Goal: Task Accomplishment & Management: Manage account settings

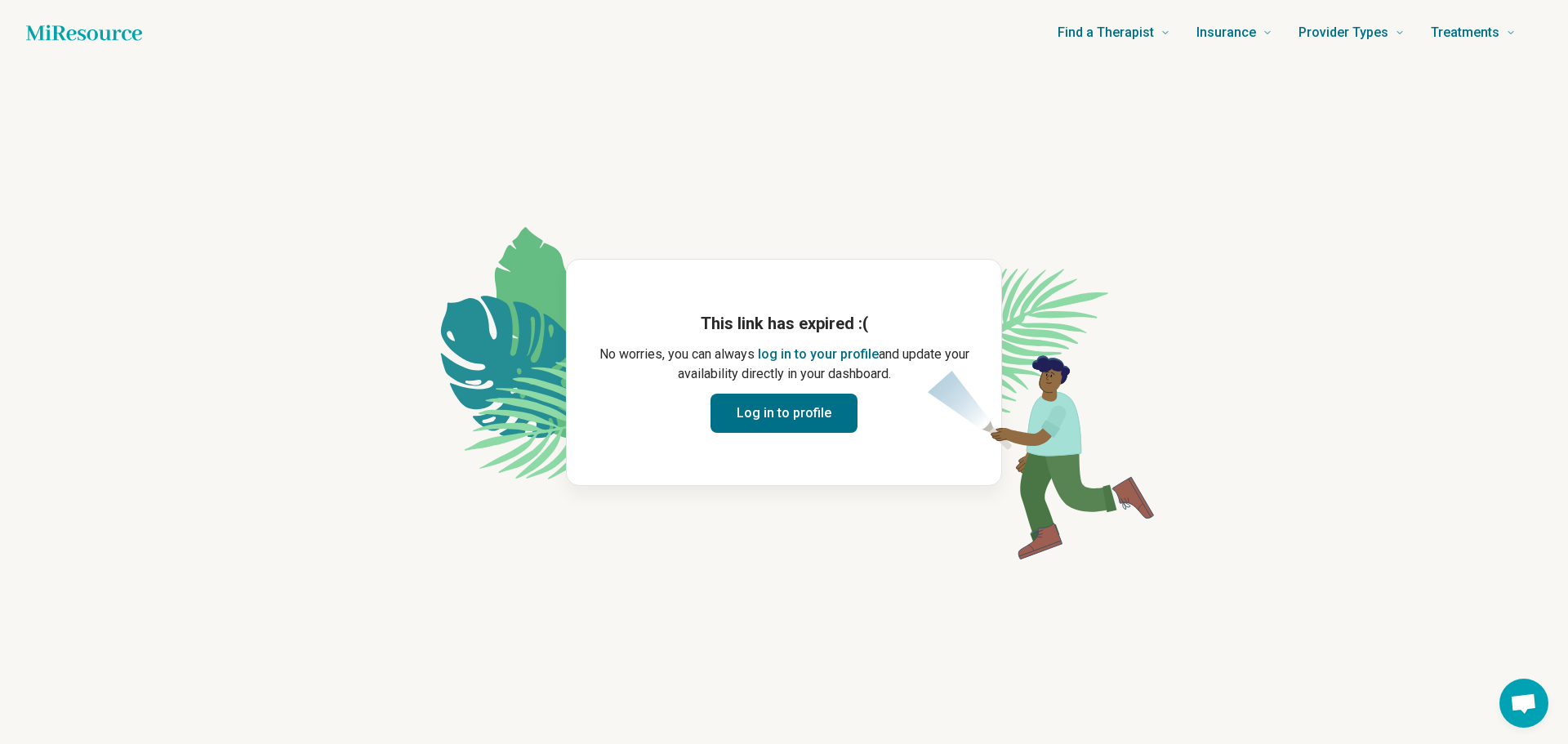
click at [790, 414] on button "Log in to profile" at bounding box center [784, 412] width 147 height 39
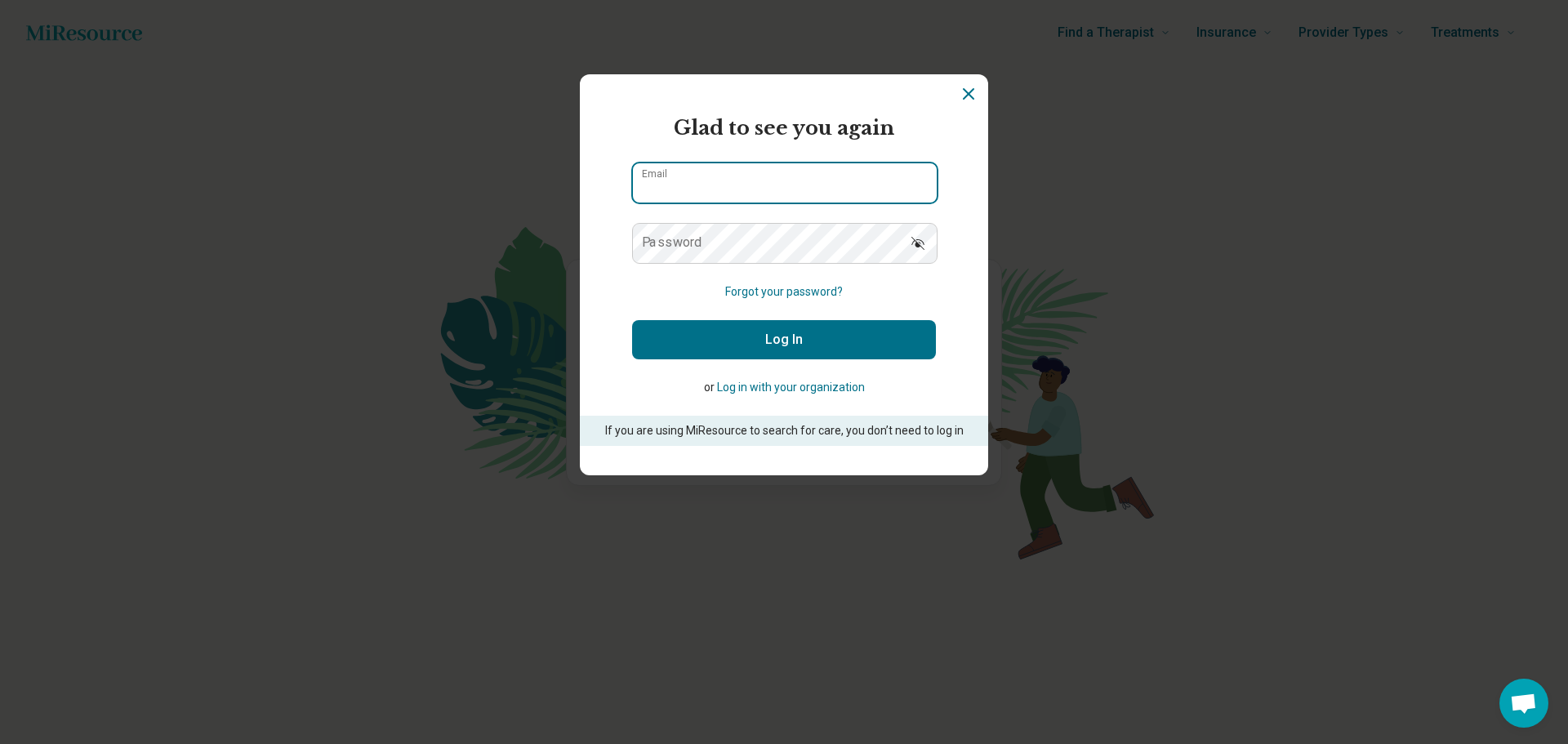
type input "**********"
click at [799, 333] on button "Log In" at bounding box center [784, 339] width 304 height 39
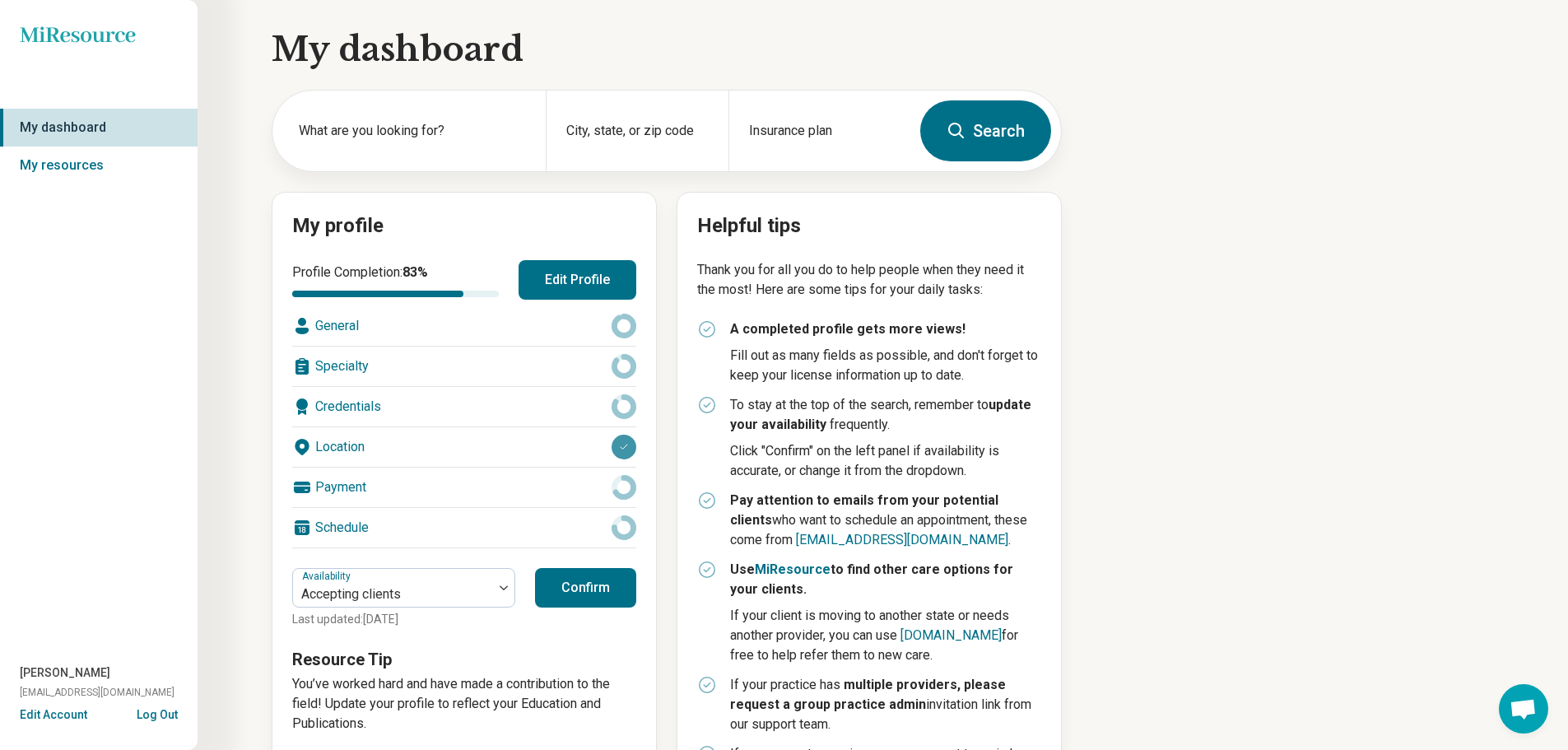
click at [593, 579] on button "Confirm" at bounding box center [585, 587] width 101 height 39
click at [573, 531] on div "Schedule" at bounding box center [464, 527] width 345 height 39
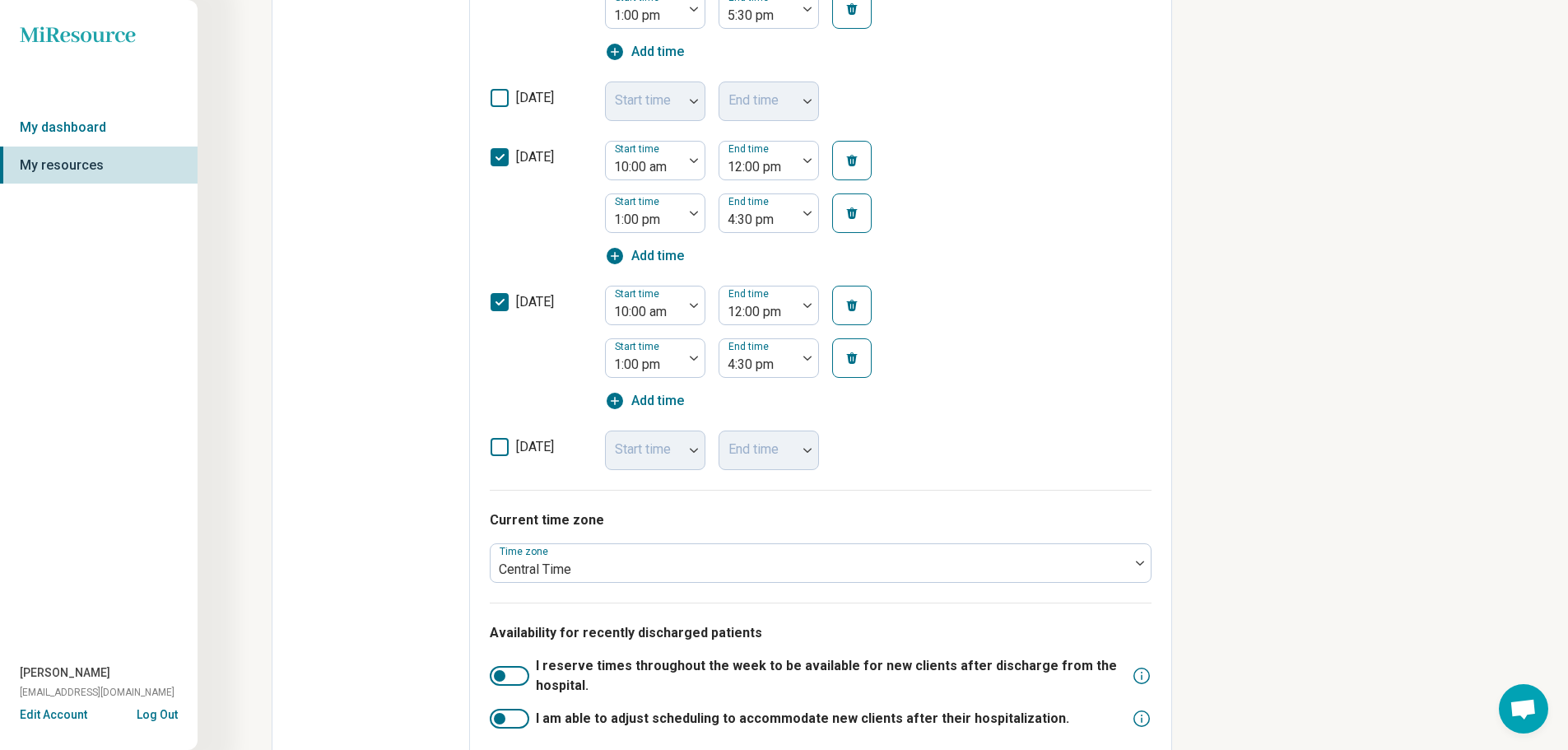
scroll to position [878, 0]
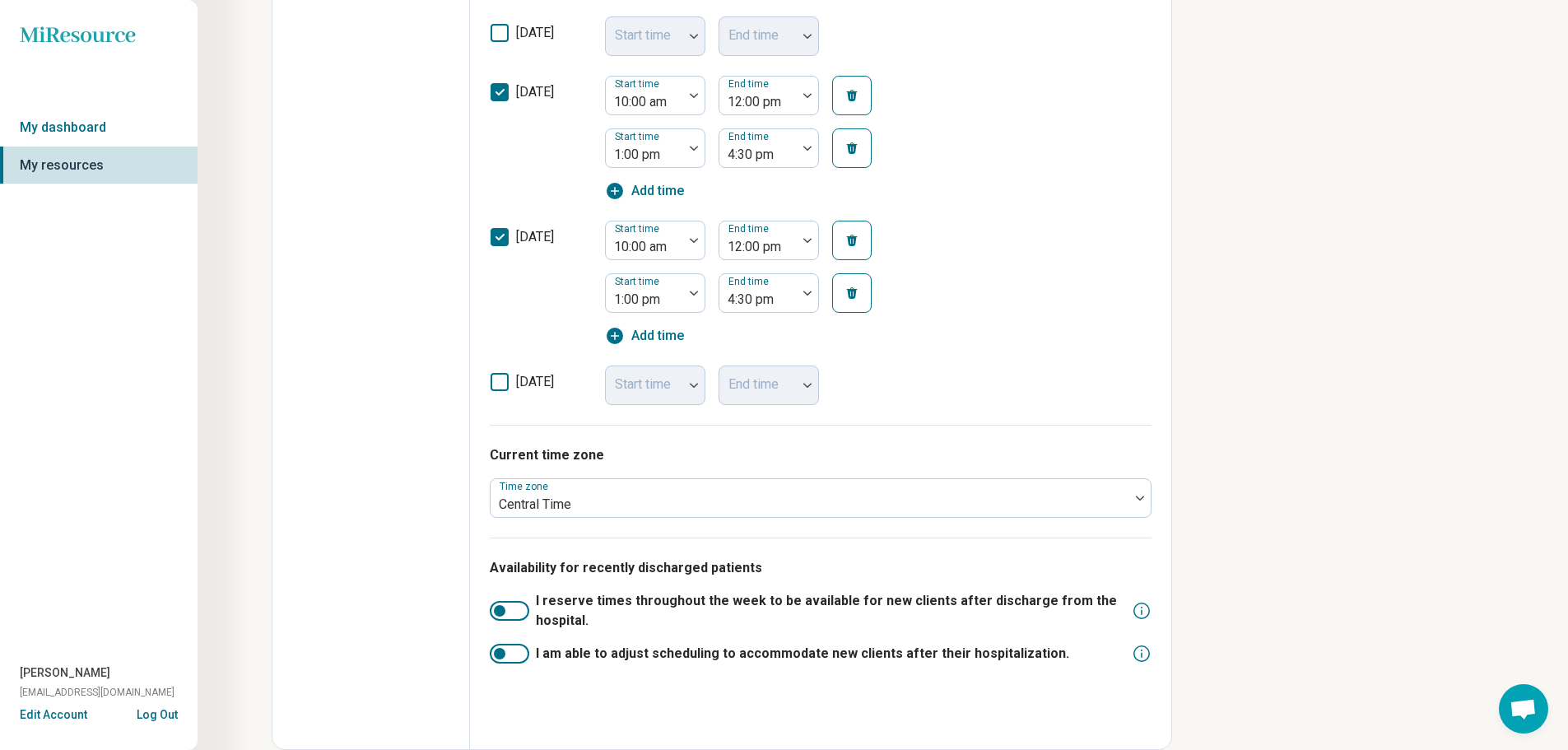
click at [515, 612] on div at bounding box center [509, 611] width 39 height 20
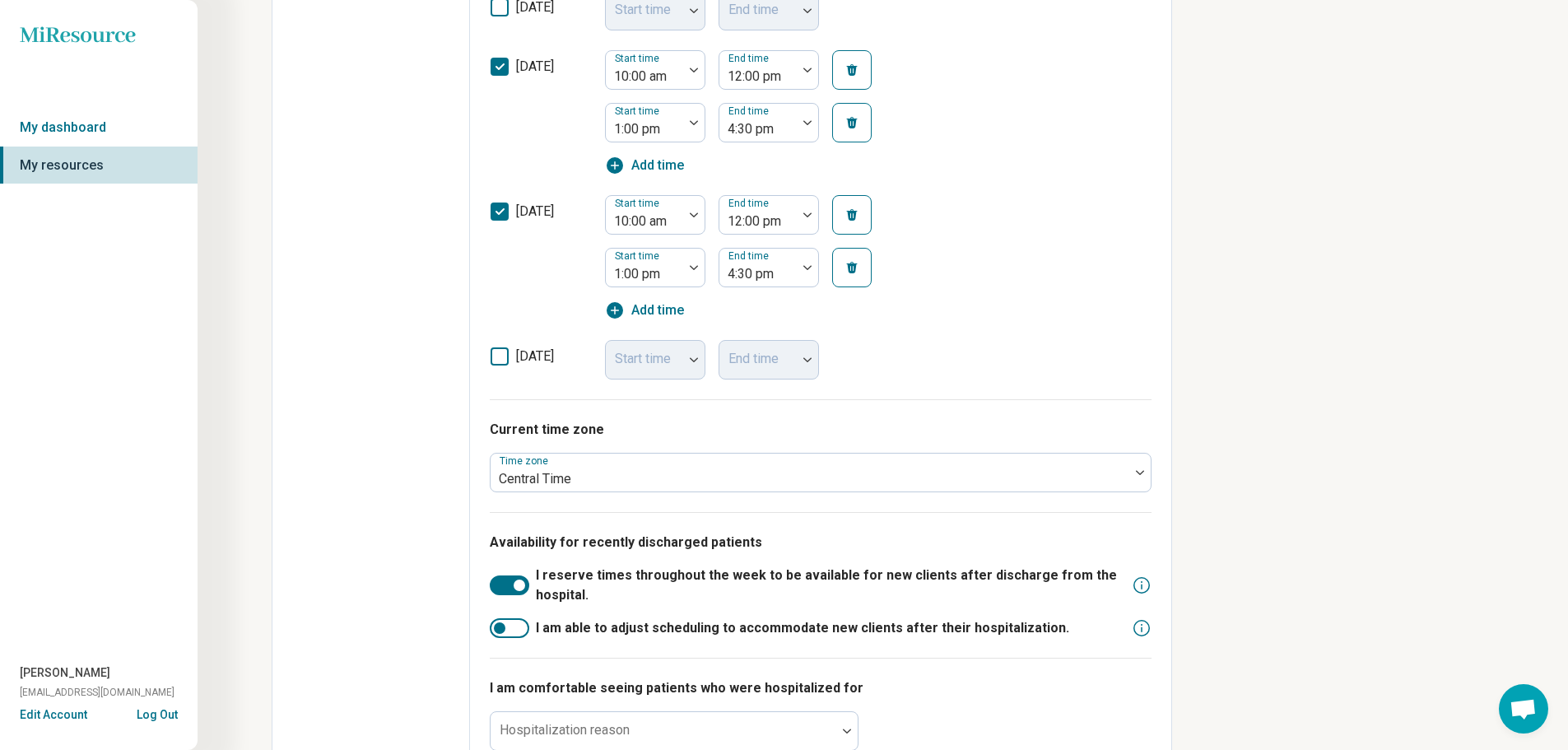
scroll to position [945, 0]
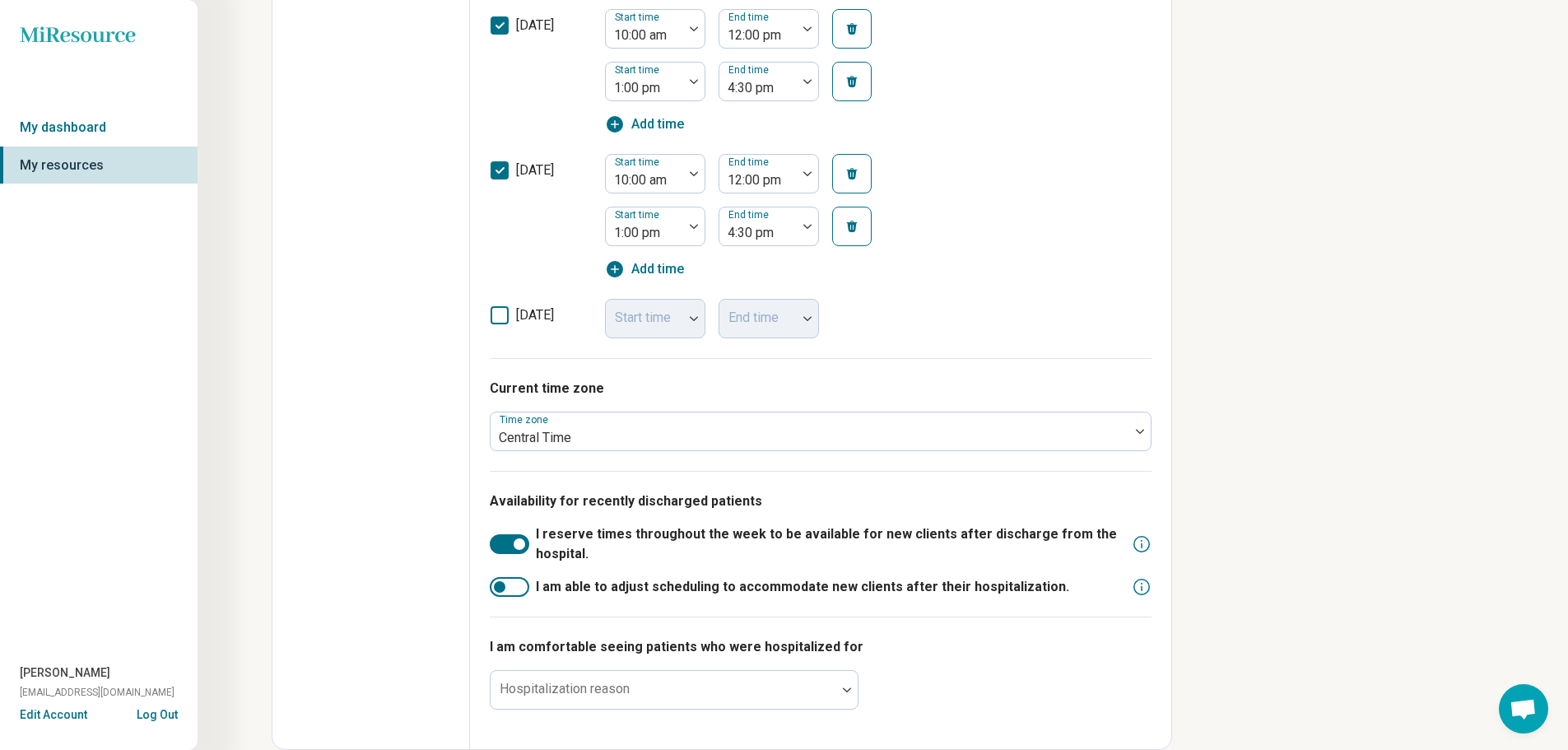
click at [516, 586] on div at bounding box center [509, 587] width 39 height 20
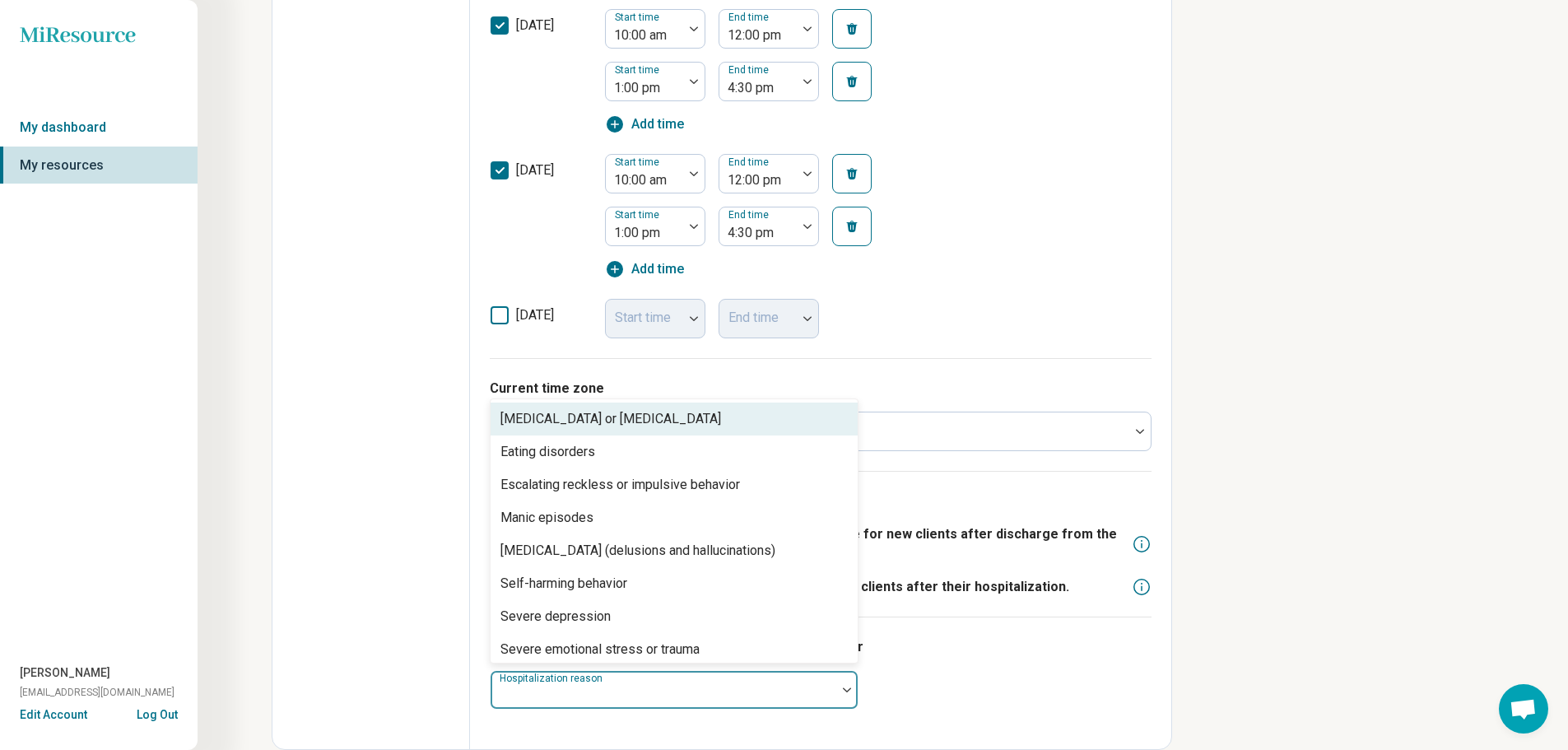
click at [774, 674] on div at bounding box center [664, 690] width 345 height 36
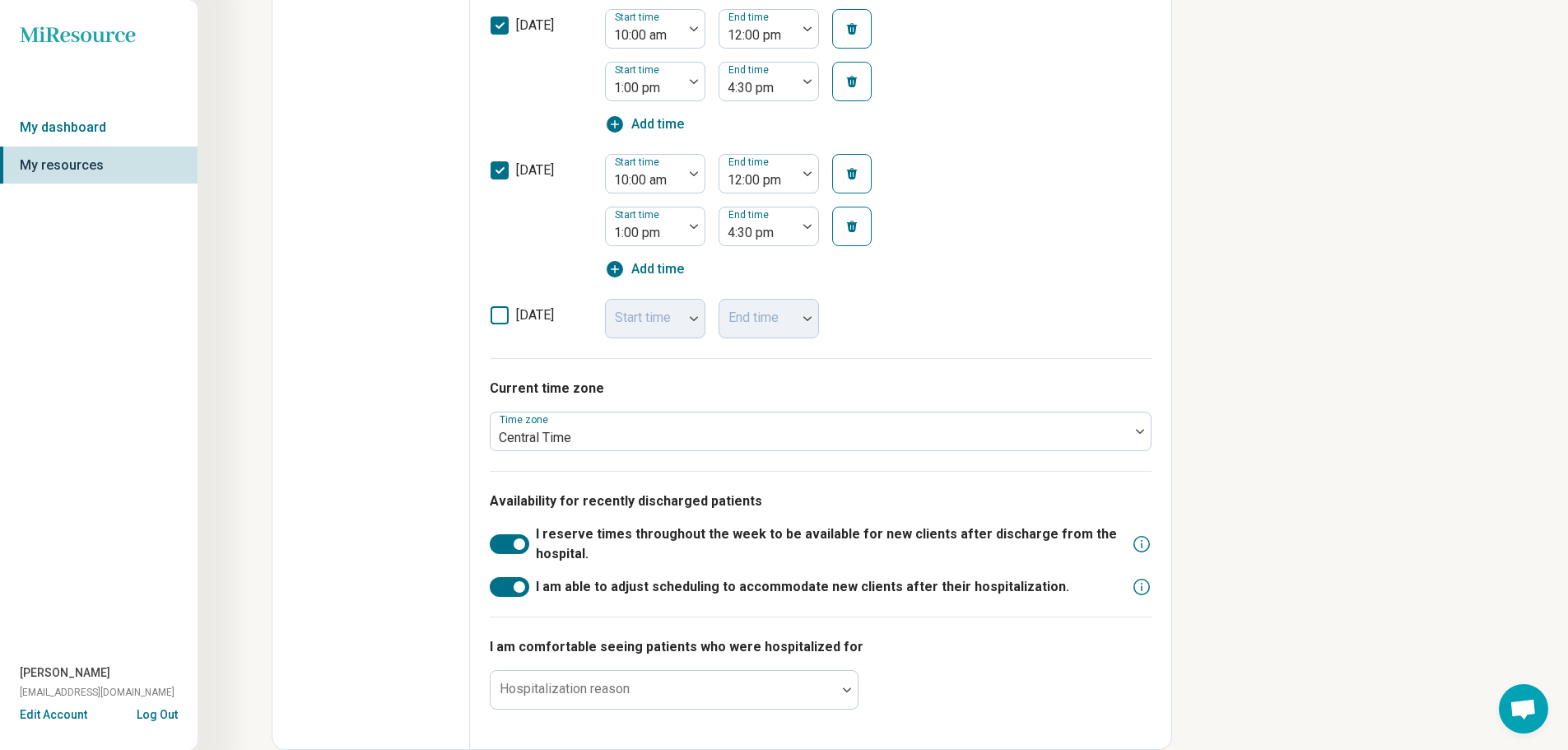
click at [940, 684] on div "I am comfortable seeing patients who were hospitalized for Hospitalization reas…" at bounding box center [821, 673] width 662 height 113
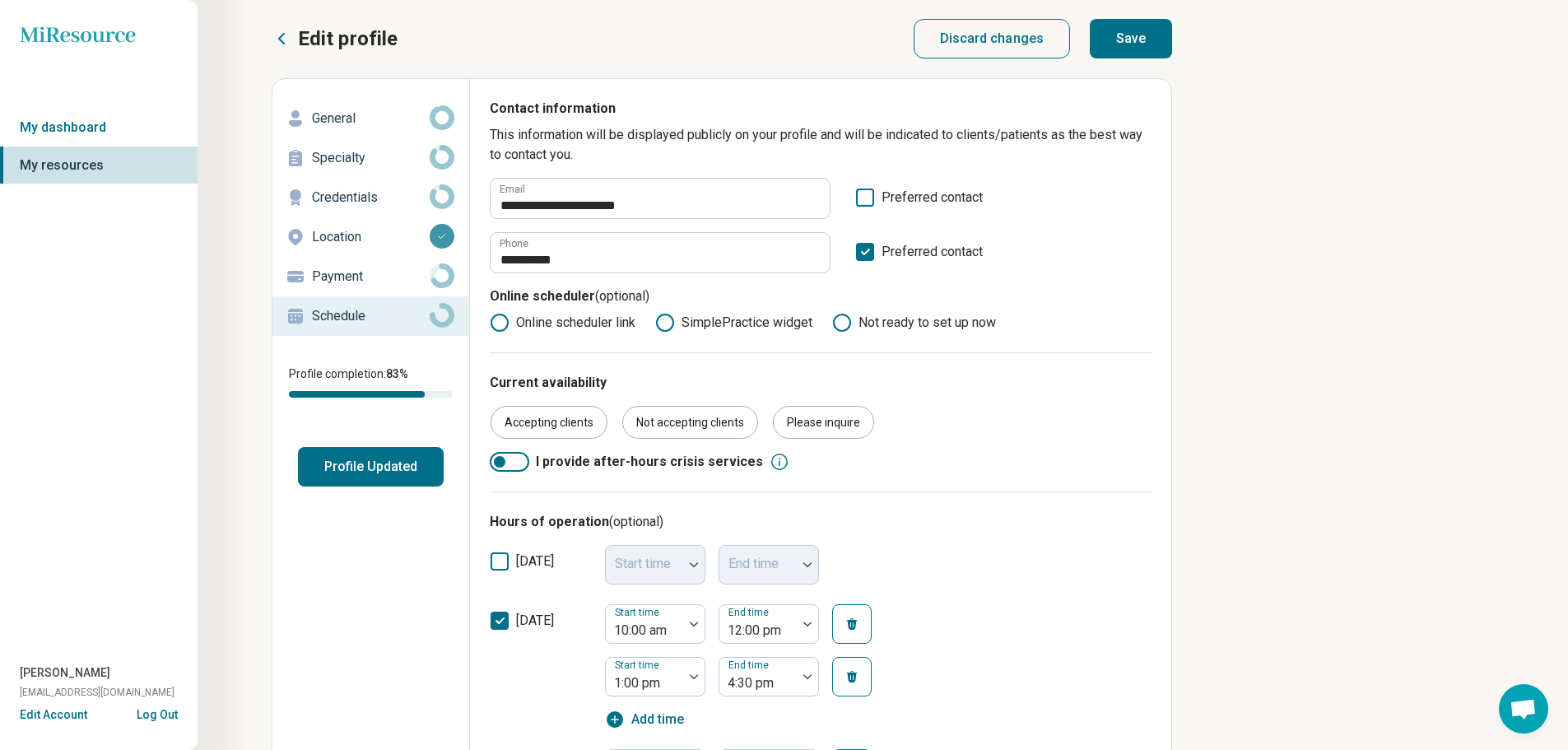
scroll to position [0, 0]
click at [410, 468] on button "Profile Updated" at bounding box center [371, 467] width 145 height 39
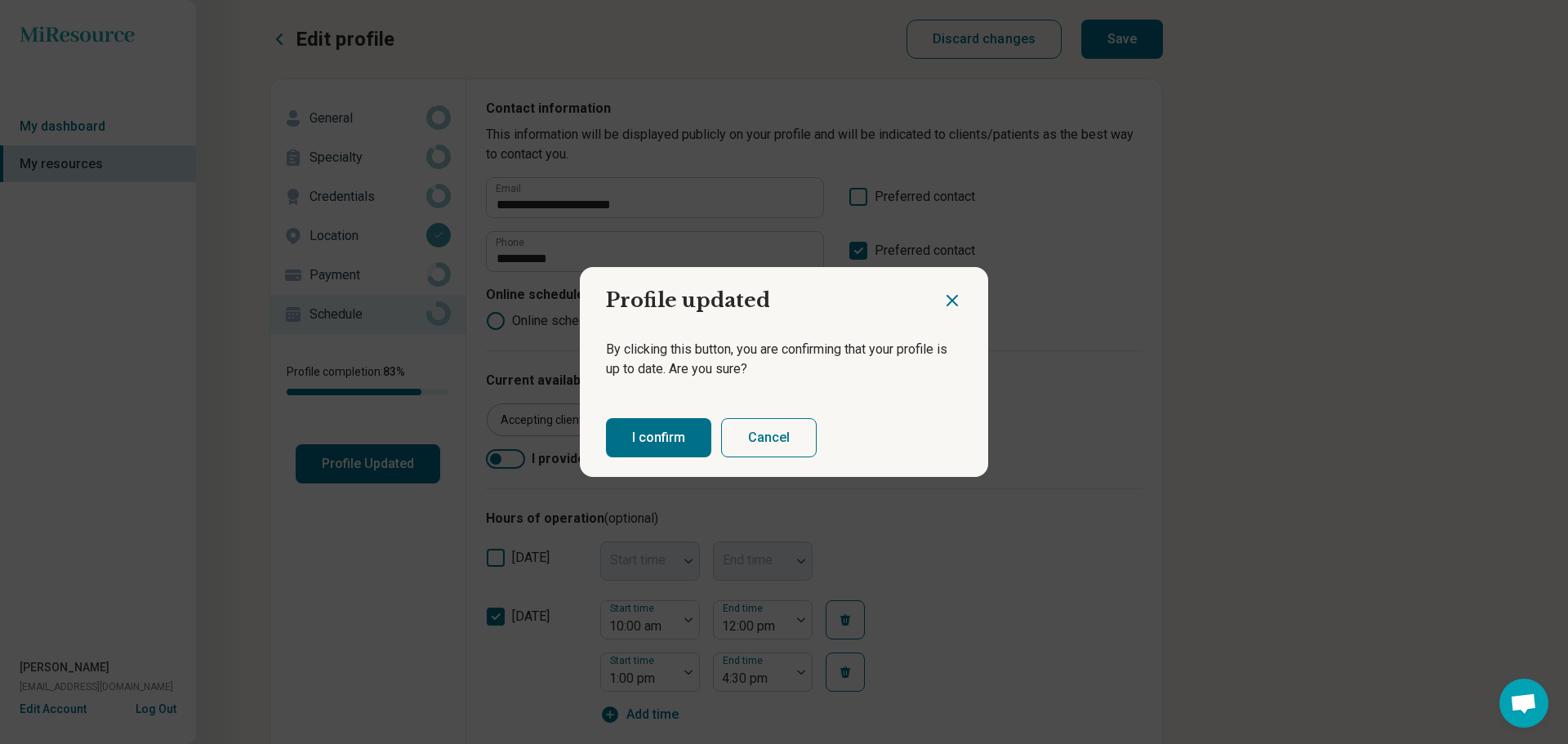
click at [670, 436] on button "I confirm" at bounding box center [658, 437] width 105 height 39
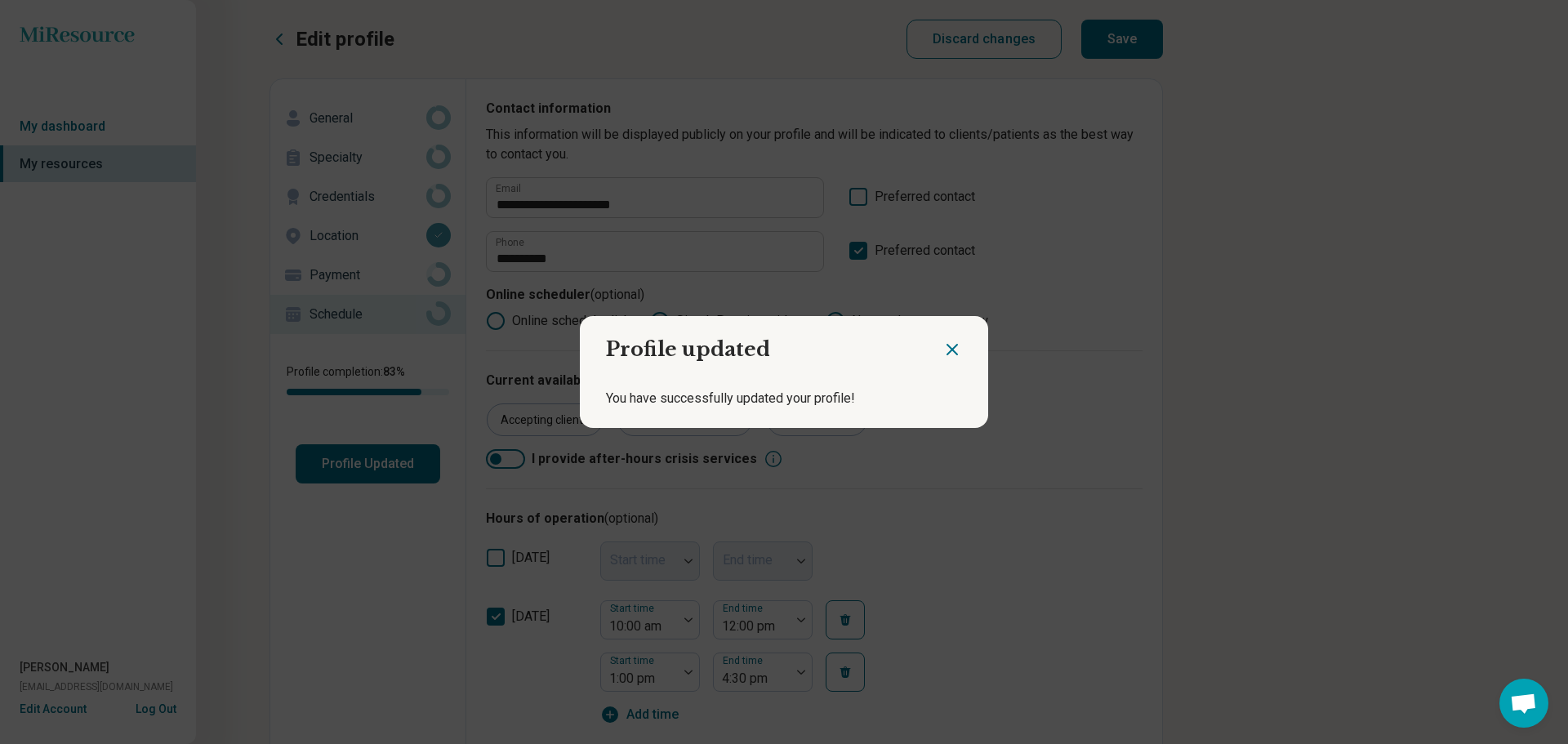
click at [947, 350] on icon "Close dialog" at bounding box center [951, 349] width 10 height 10
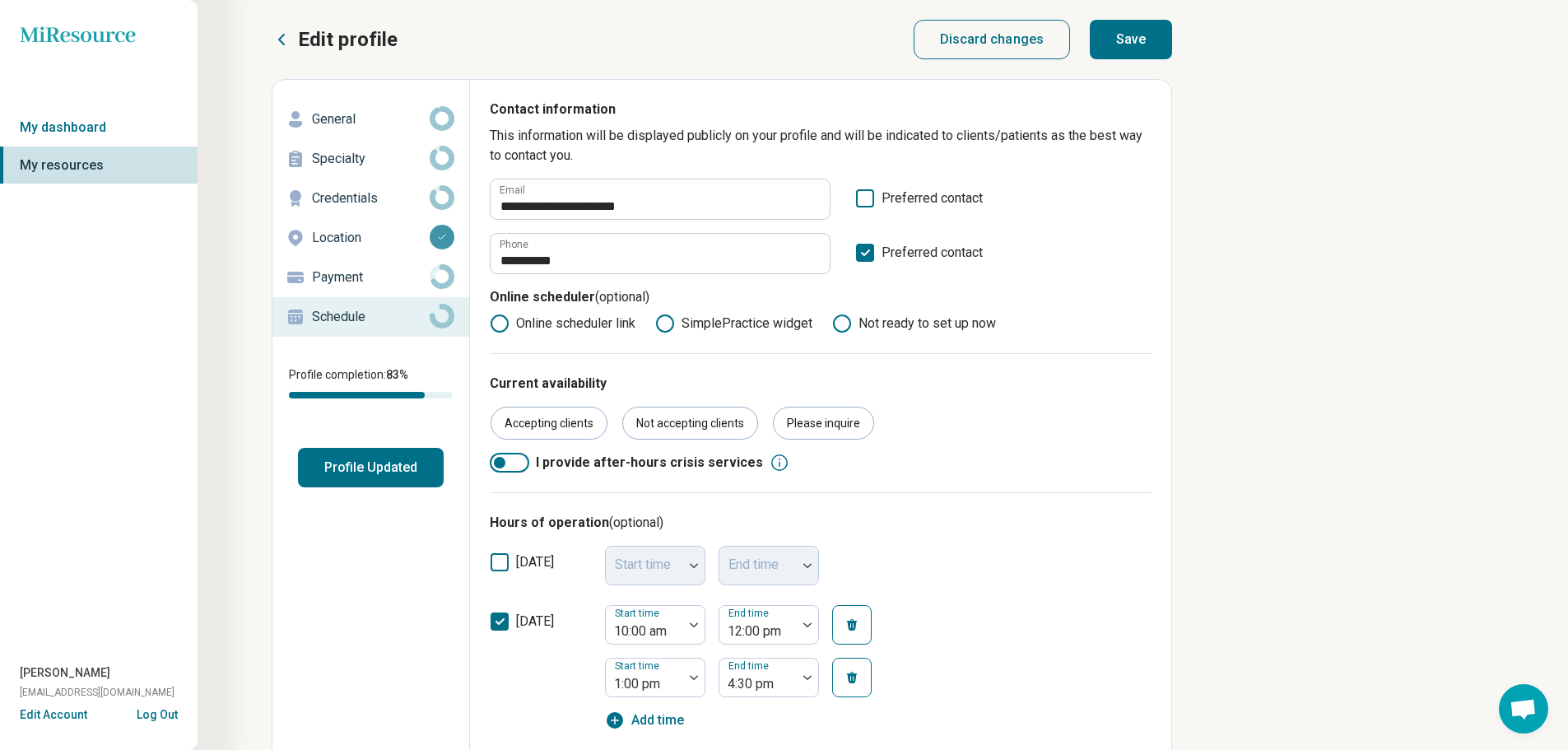
click at [375, 117] on p "General" at bounding box center [370, 119] width 117 height 20
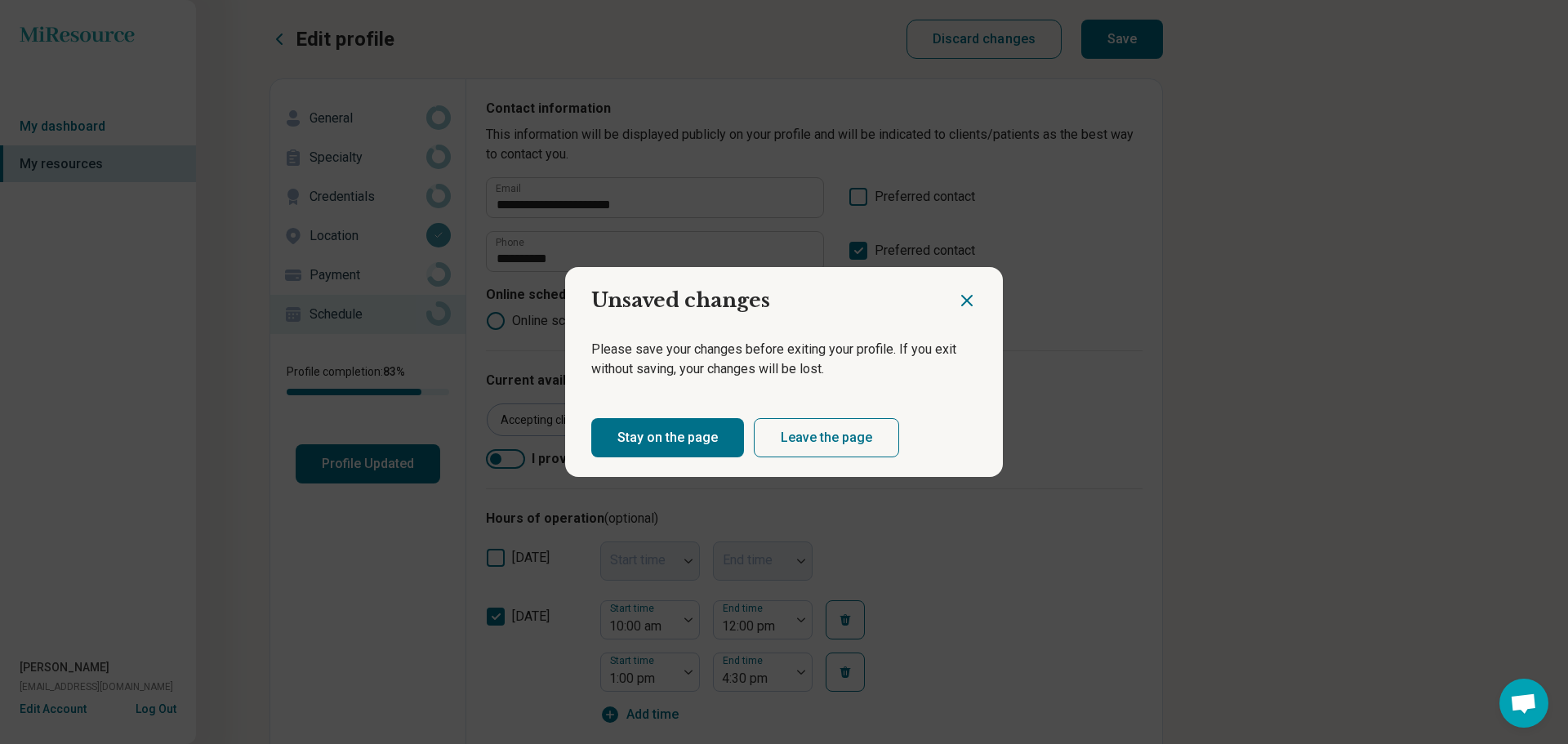
click at [957, 292] on icon "Close dialog" at bounding box center [967, 300] width 20 height 20
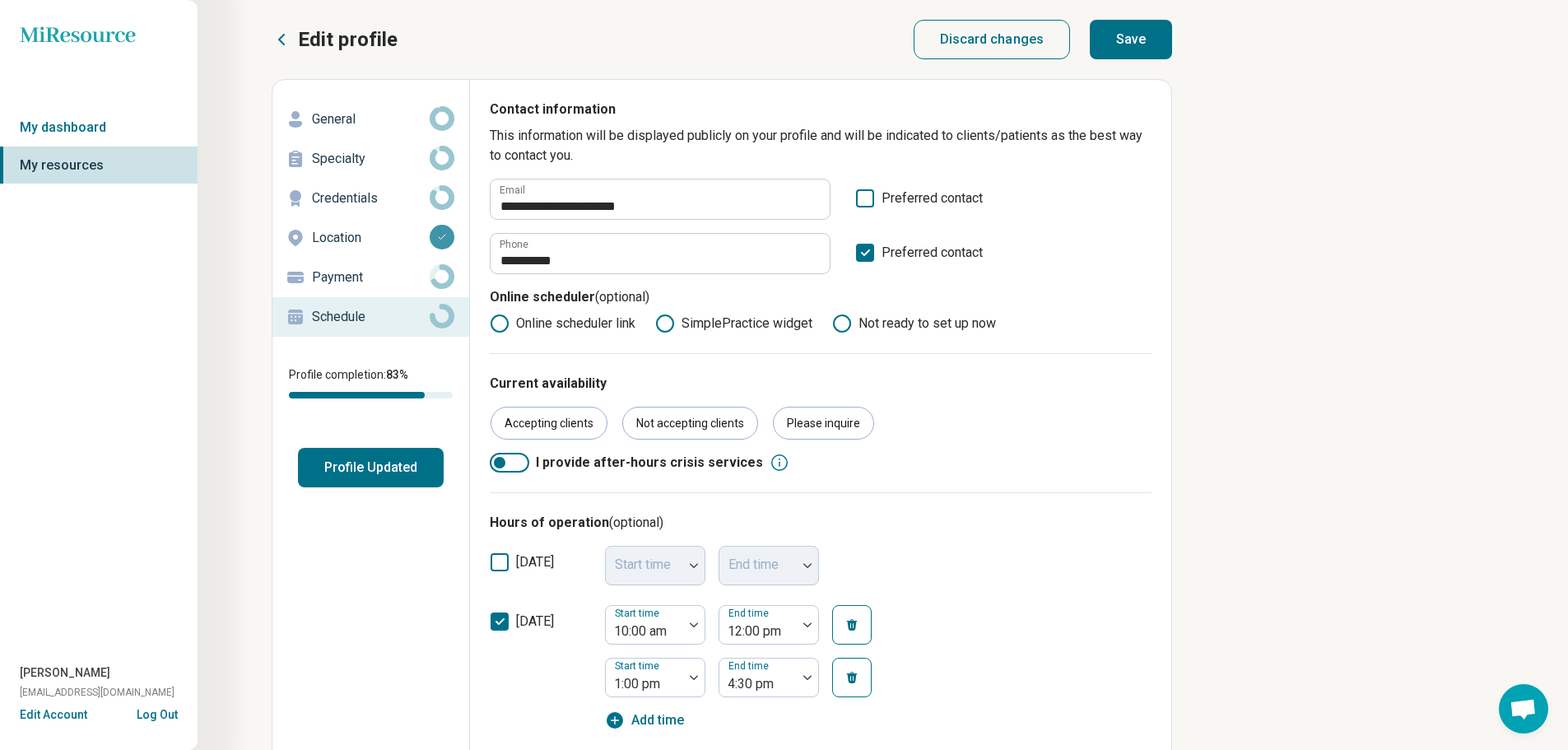
click at [376, 461] on button "Profile Updated" at bounding box center [371, 467] width 145 height 39
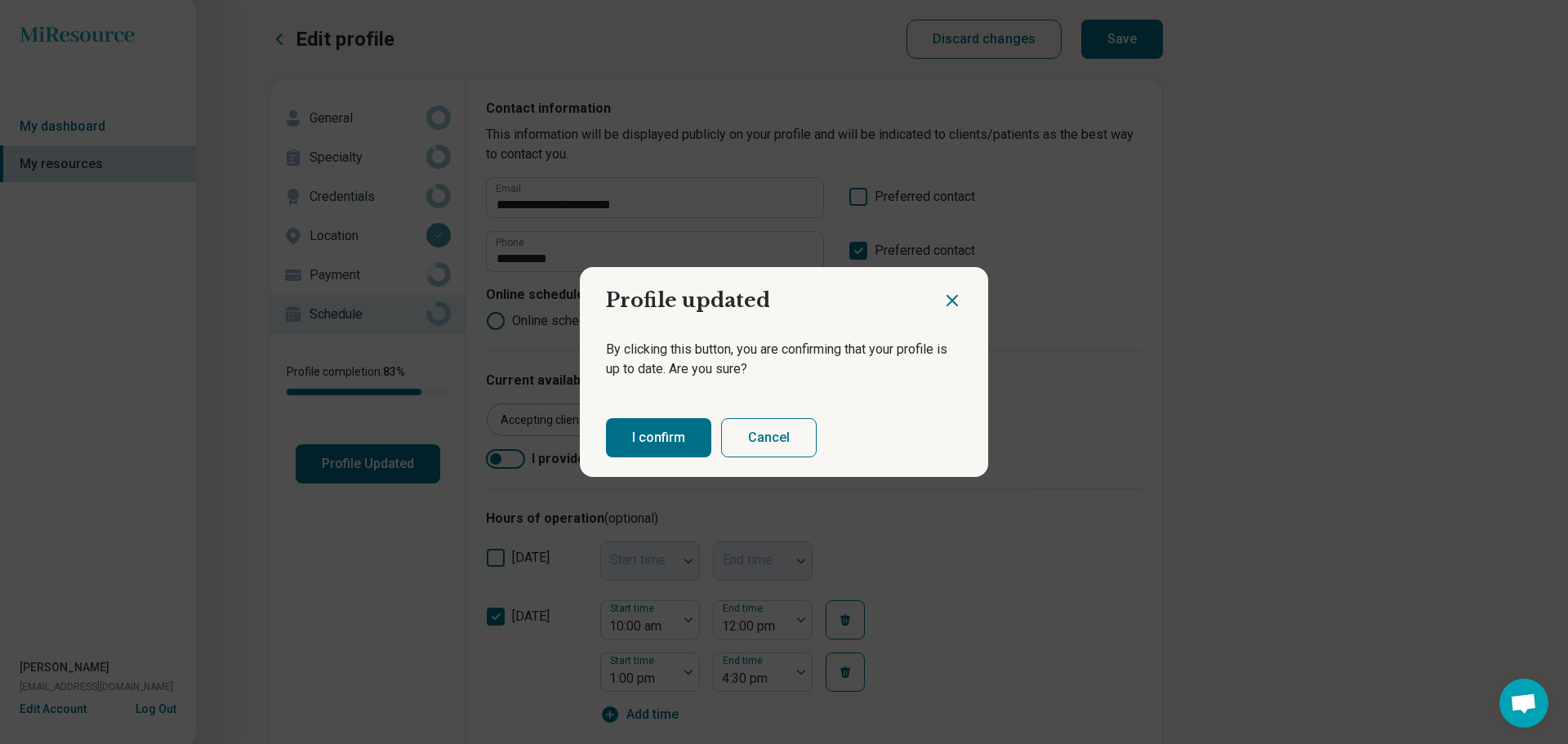
click at [631, 436] on button "I confirm" at bounding box center [658, 437] width 105 height 39
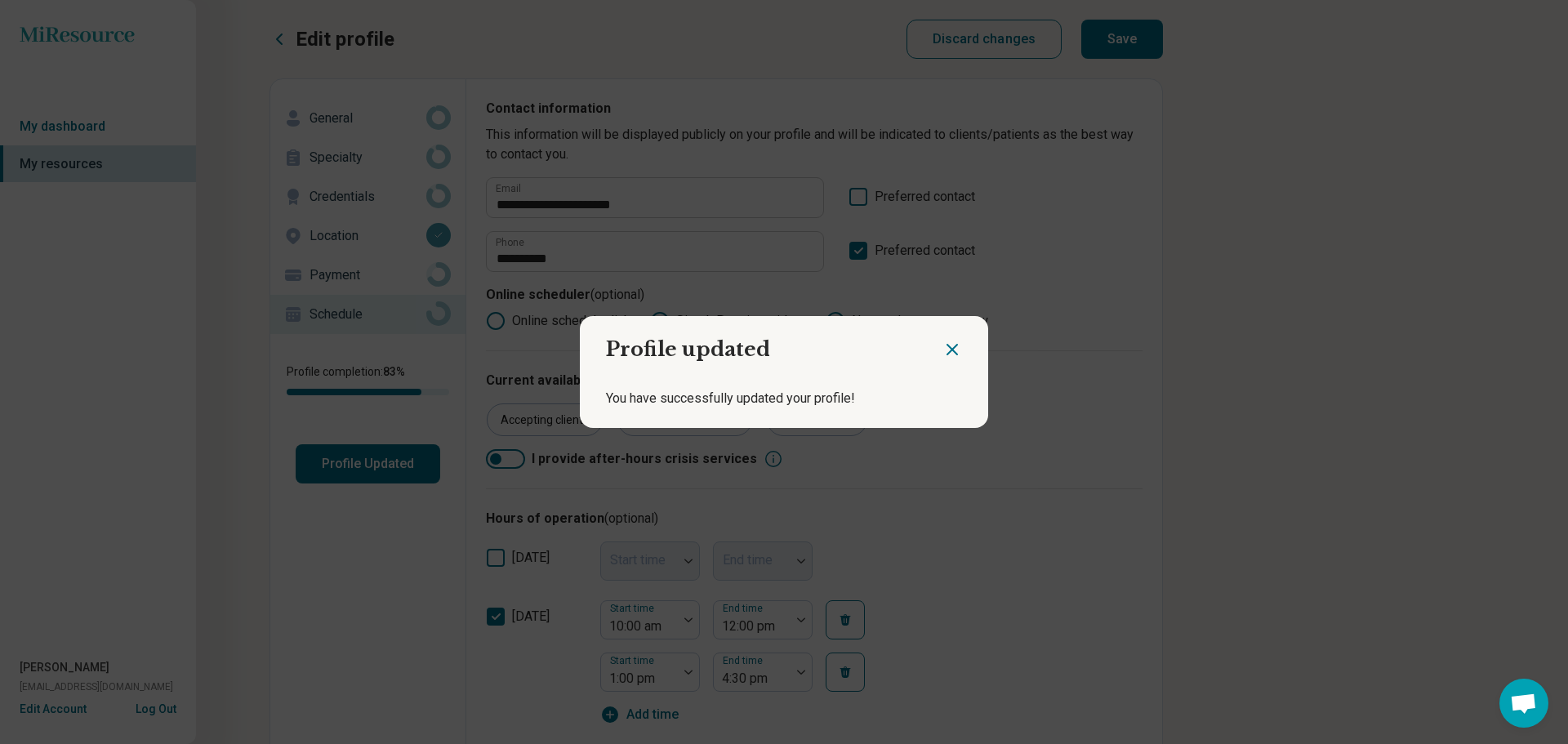
click at [953, 347] on icon "Close dialog" at bounding box center [952, 350] width 20 height 20
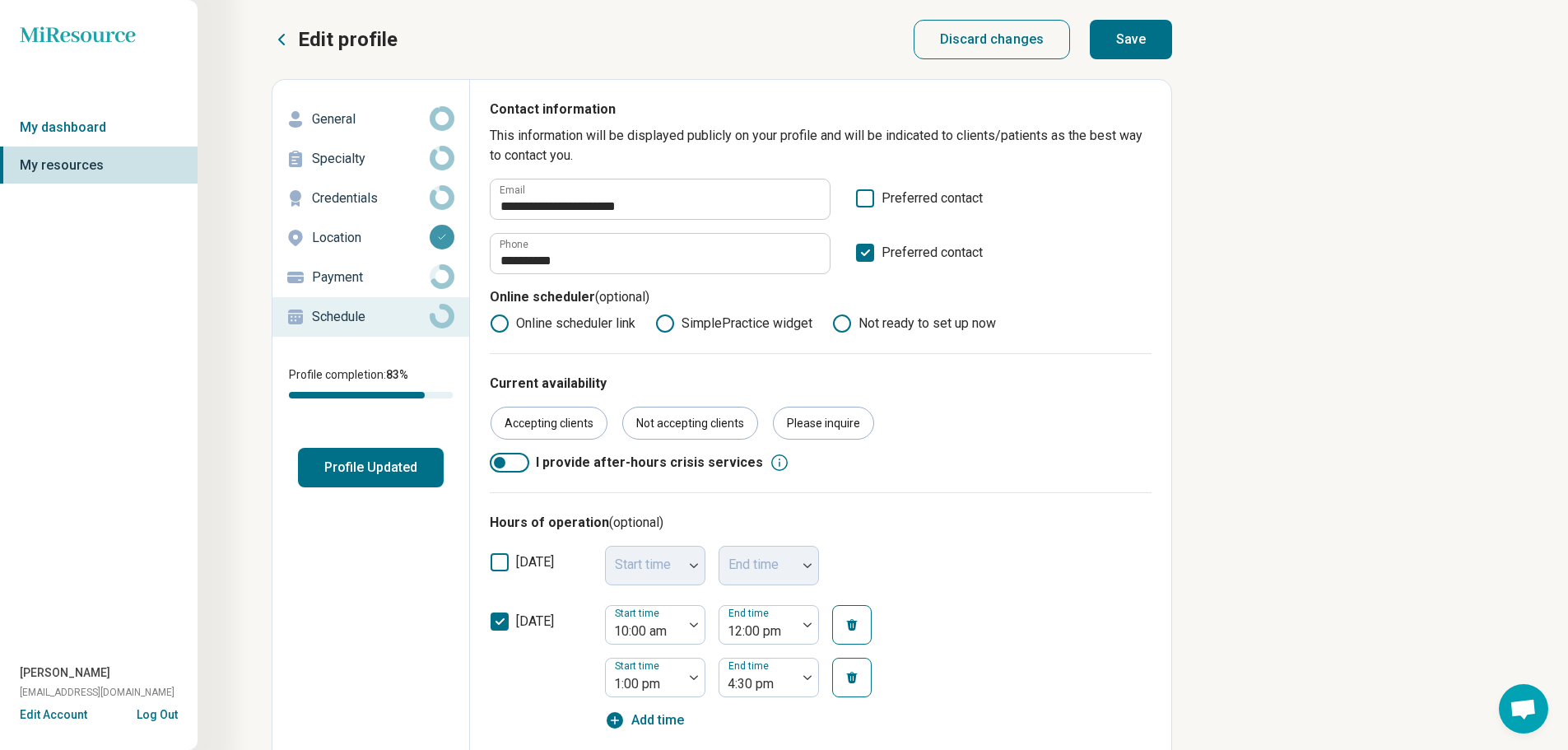
click at [342, 118] on p "General" at bounding box center [370, 119] width 117 height 20
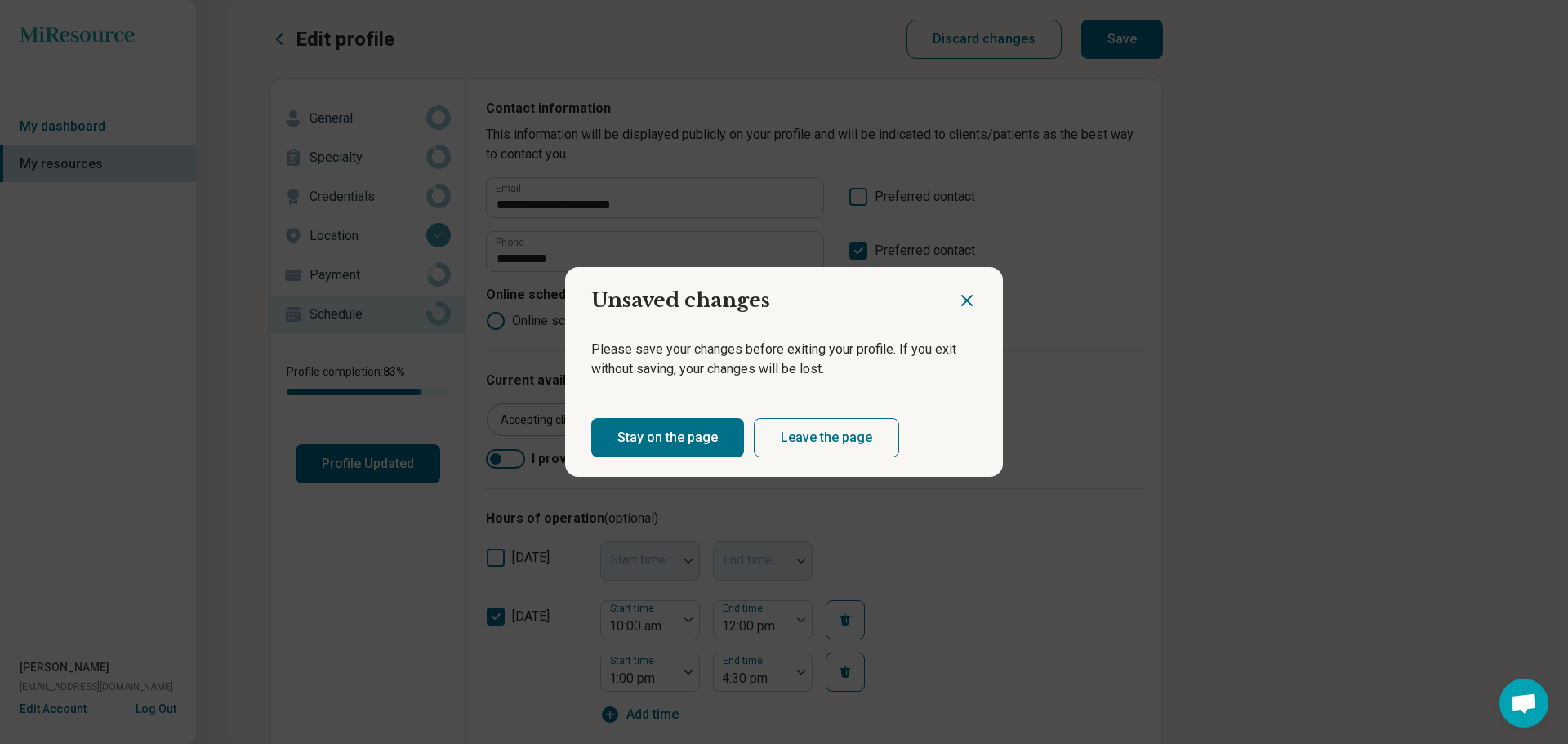
click at [799, 438] on button "Leave the page" at bounding box center [826, 437] width 145 height 39
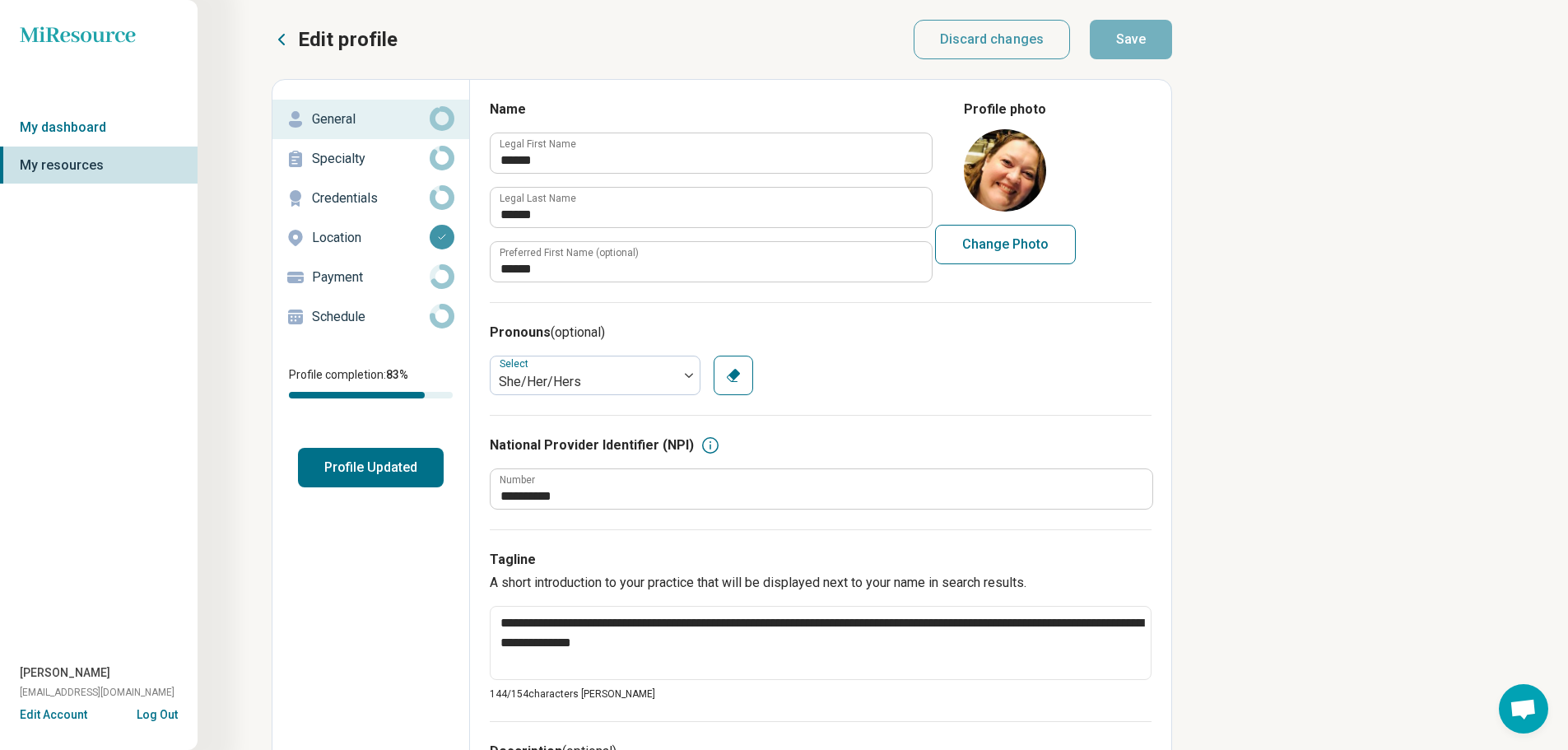
click at [378, 159] on p "Specialty" at bounding box center [370, 159] width 117 height 20
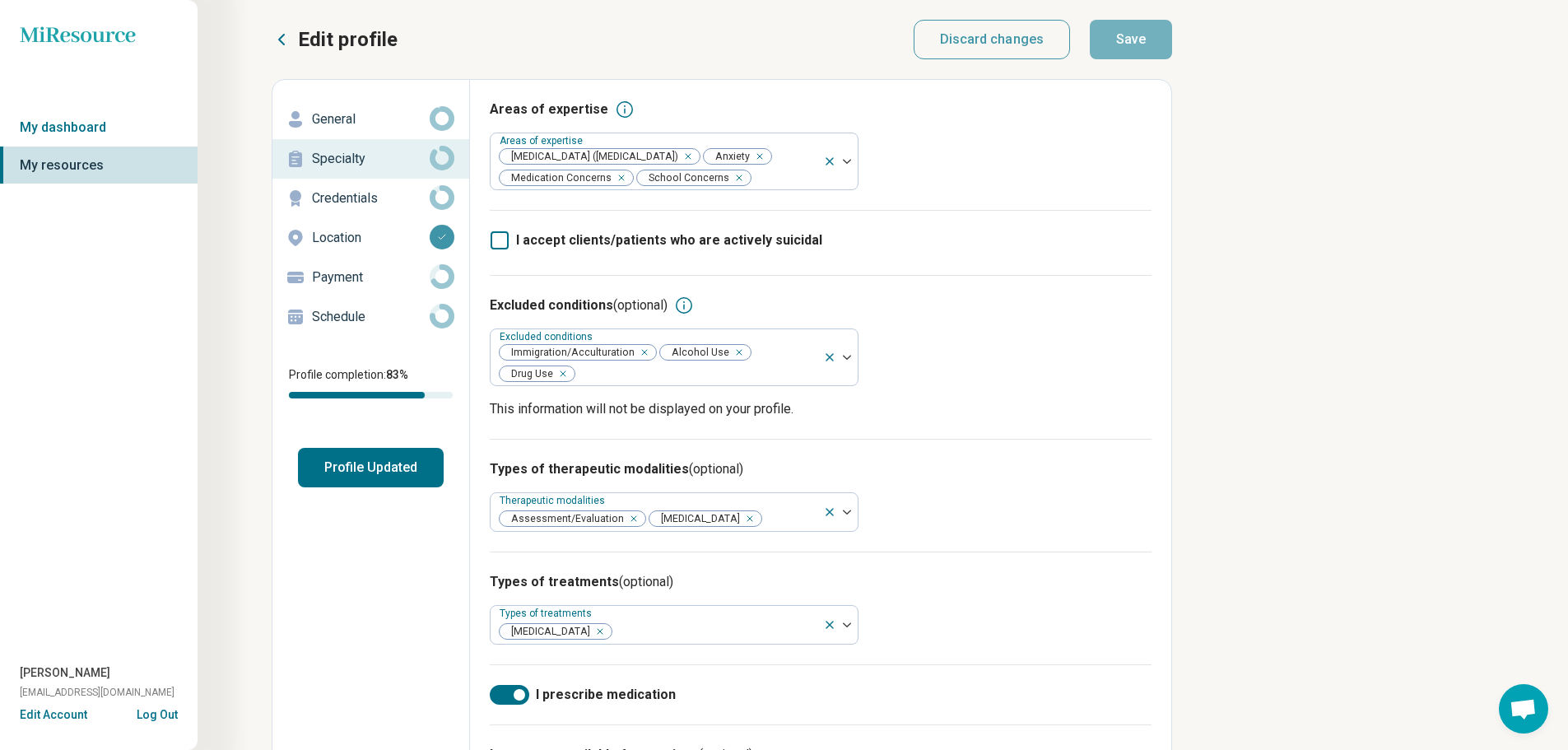
click at [322, 597] on div "Edit profile General Specialty Credentials Location Payment Schedule Profile co…" at bounding box center [371, 600] width 197 height 1041
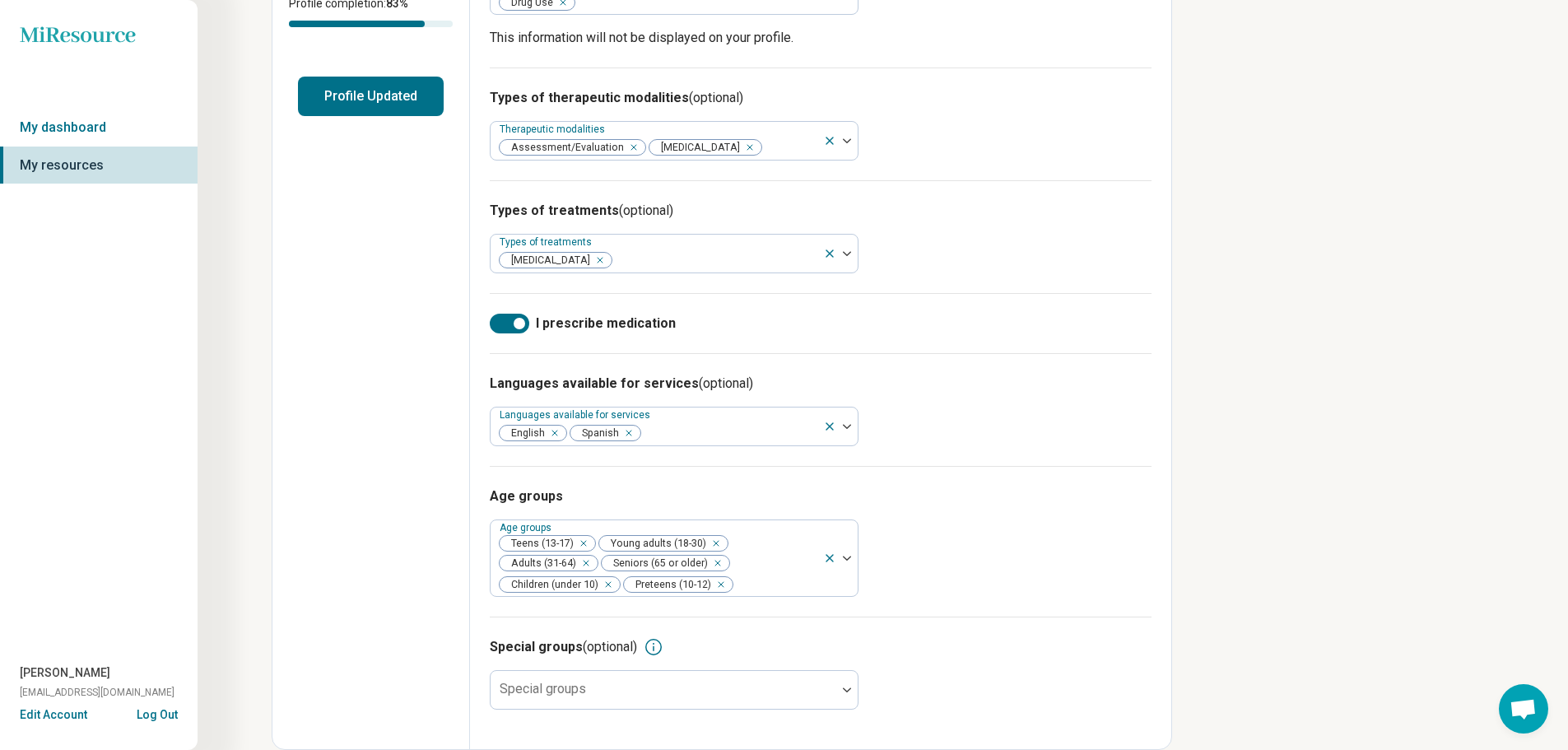
scroll to position [391, 0]
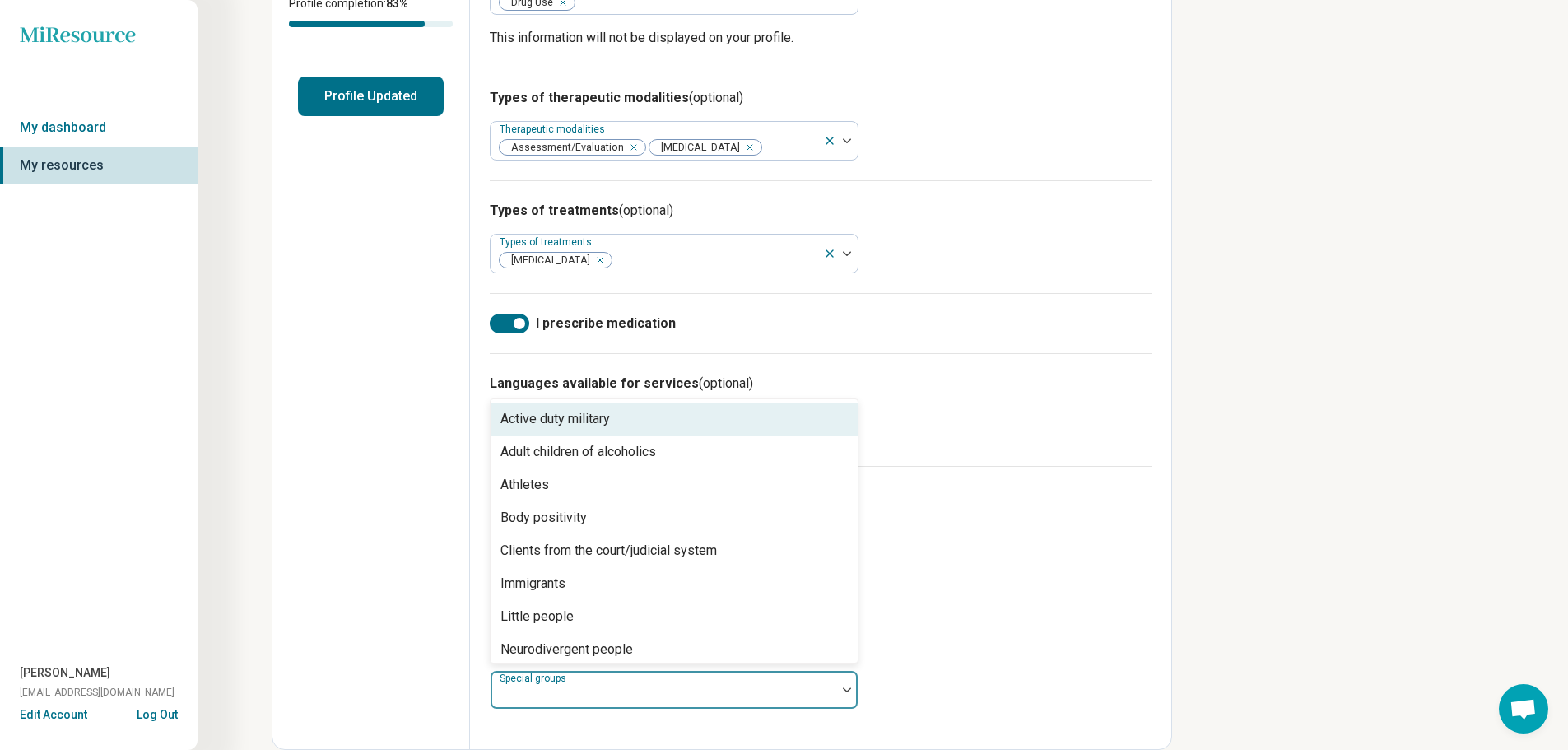
click at [603, 685] on div at bounding box center [664, 695] width 333 height 23
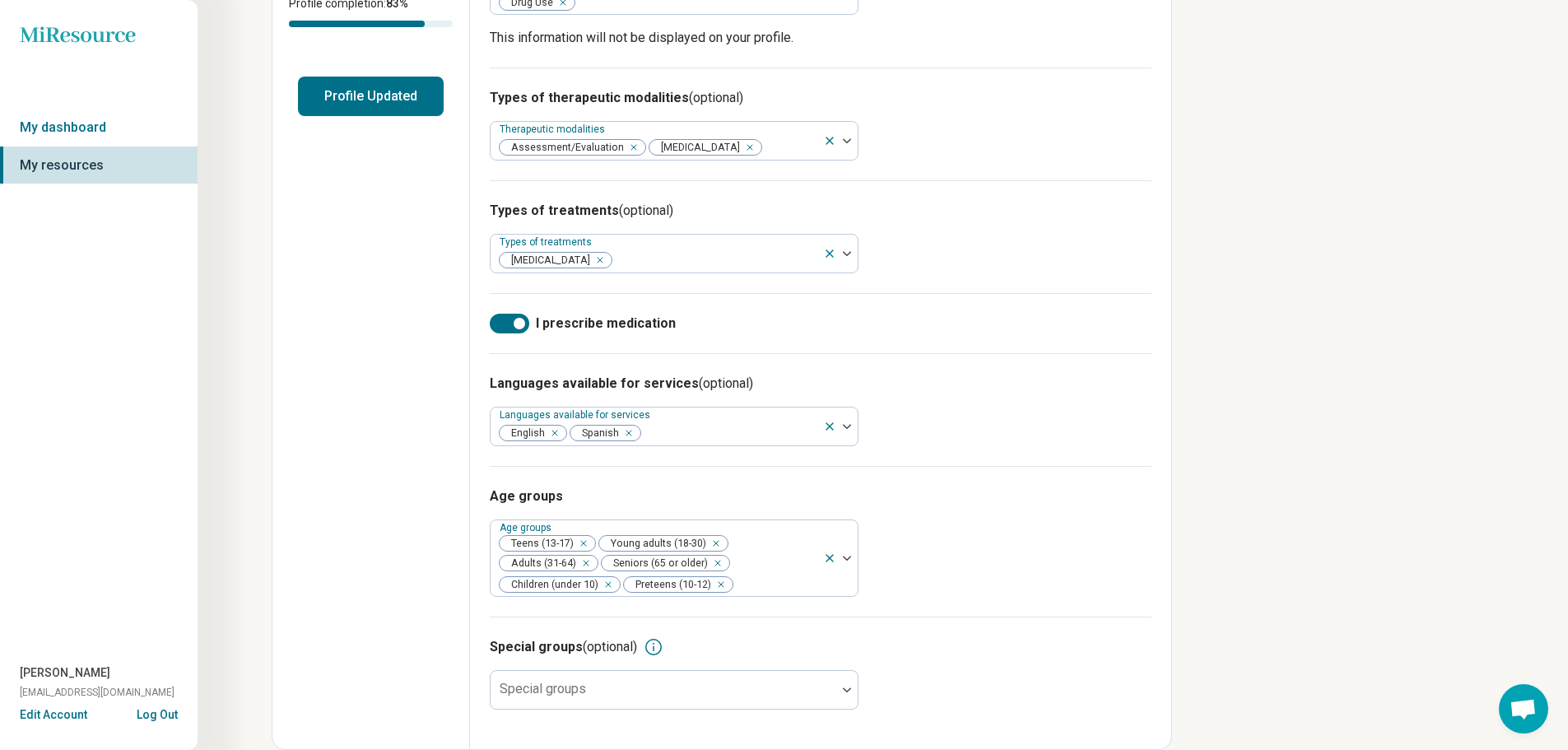
click at [409, 615] on div "Edit profile General Specialty Credentials Location Payment Schedule Profile co…" at bounding box center [371, 228] width 197 height 1041
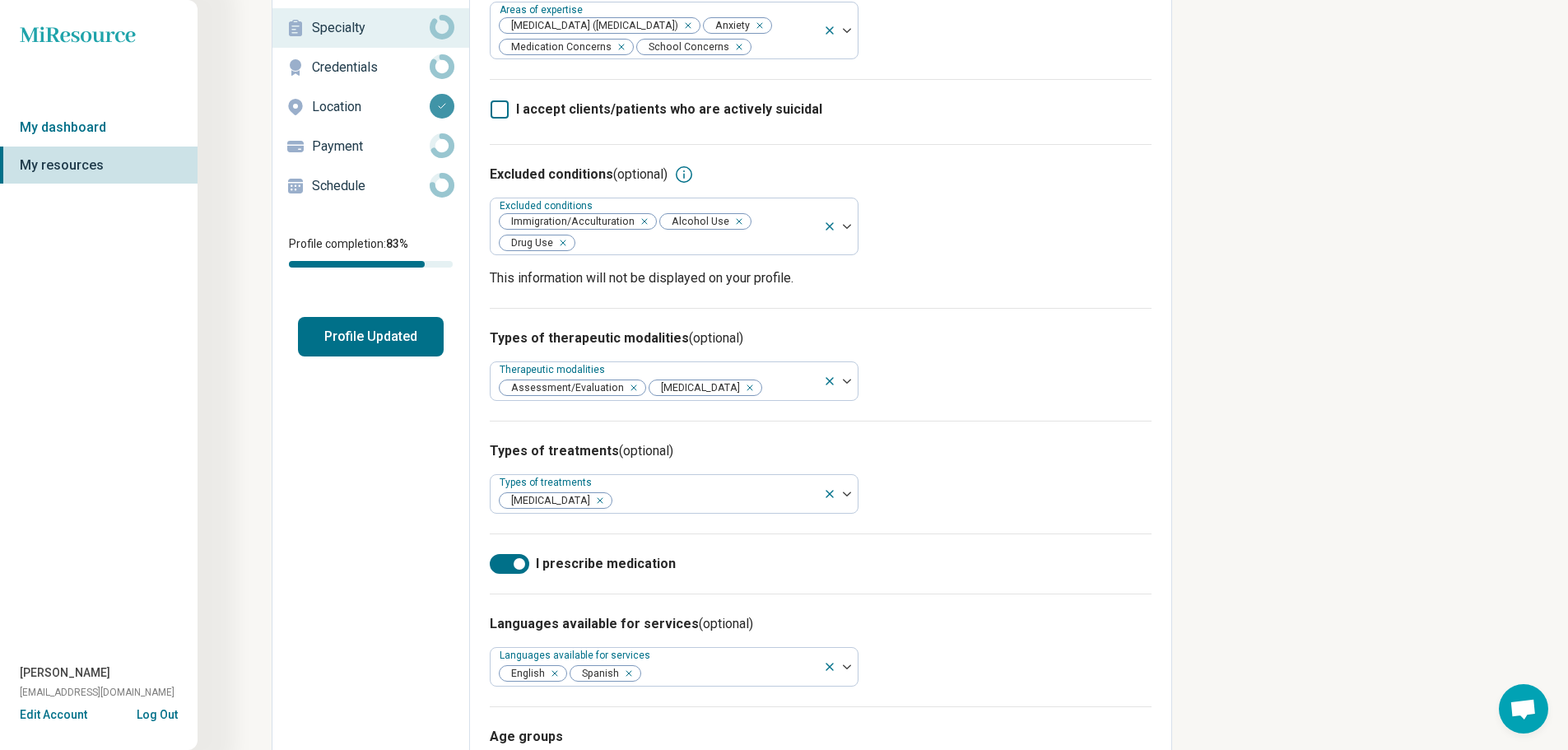
scroll to position [0, 0]
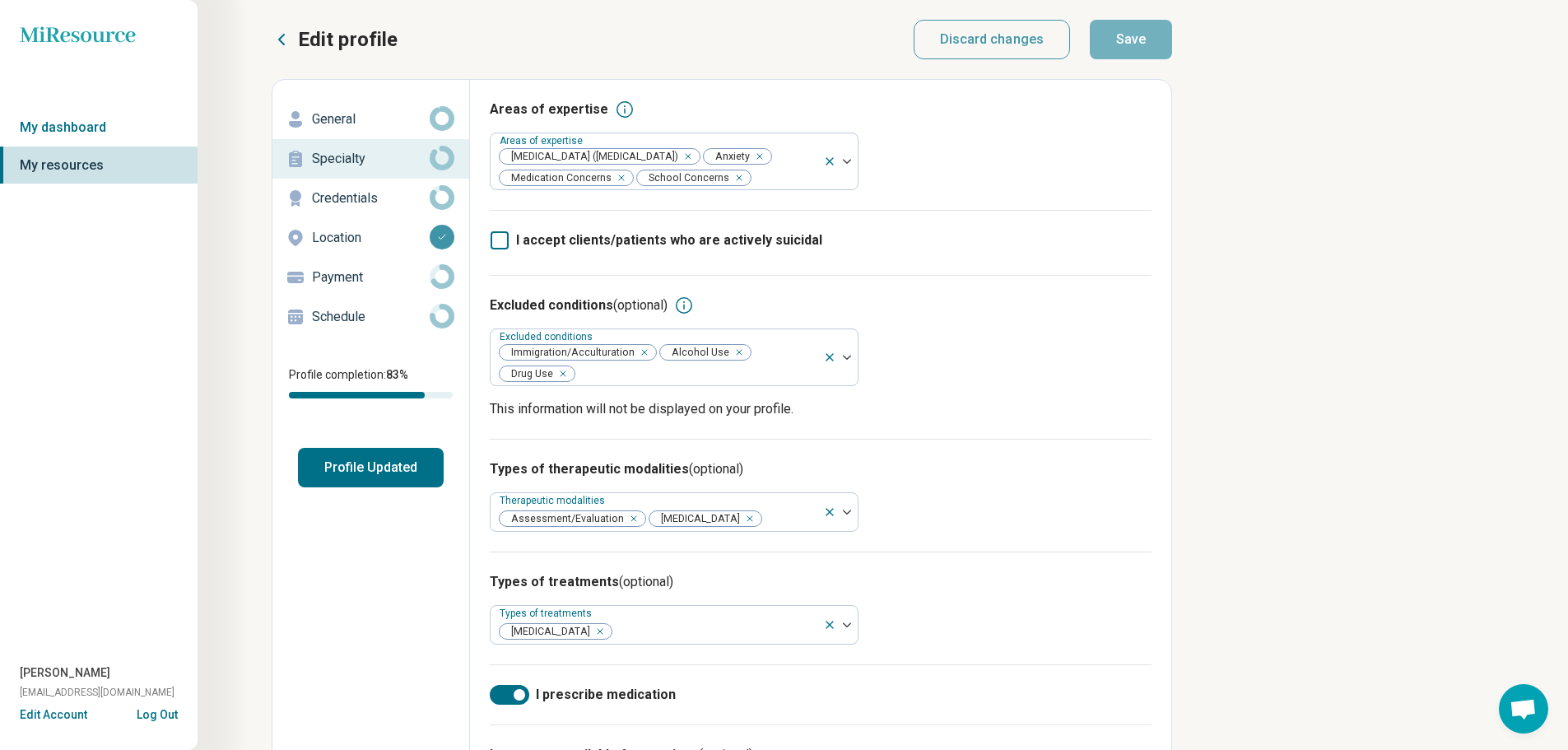
click at [337, 201] on p "Credentials" at bounding box center [370, 198] width 117 height 20
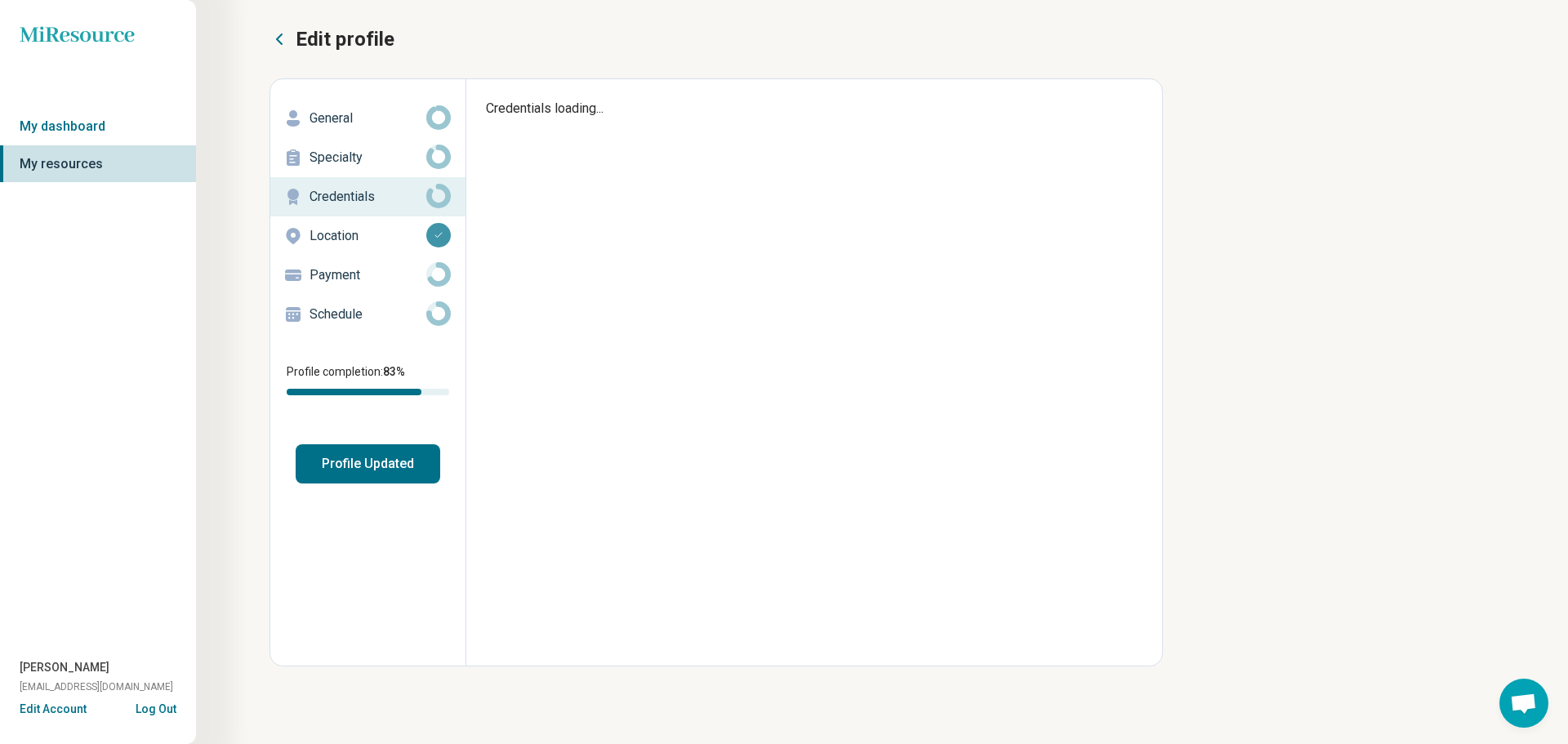
type textarea "*"
